Goal: Task Accomplishment & Management: Use online tool/utility

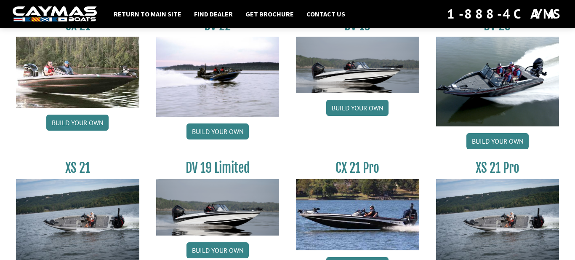
scroll to position [1017, 0]
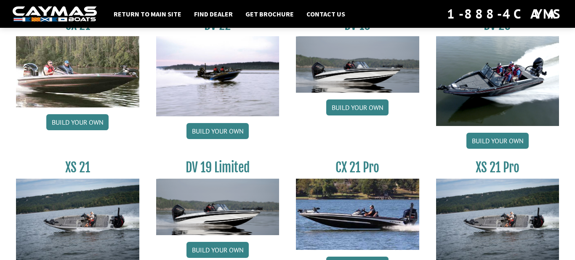
click at [361, 82] on img at bounding box center [357, 64] width 123 height 56
click at [363, 107] on link "Build your own" at bounding box center [357, 107] width 62 height 16
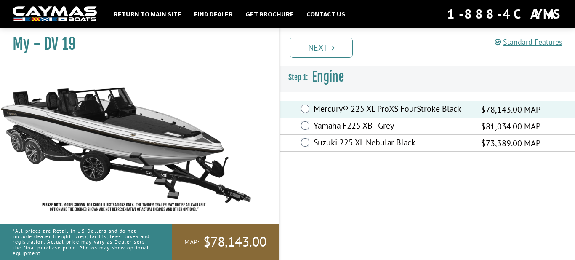
click at [331, 205] on div "Standard Features Standard Features CAYMAS DV 19 SPECIFICATIONS Length – 19’ 10…" at bounding box center [435, 142] width 296 height 236
